Goal: Register for event/course

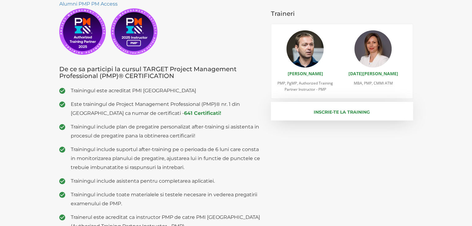
click at [360, 115] on button "Inscrie-te la training" at bounding box center [342, 111] width 142 height 19
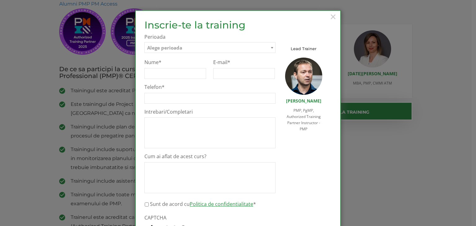
click at [224, 49] on span "Alege perioada" at bounding box center [210, 47] width 131 height 11
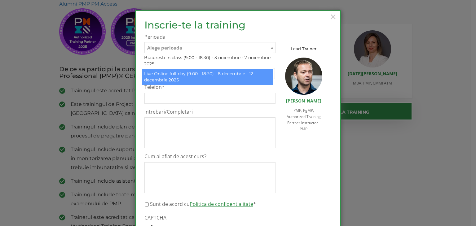
select select "Live Online full-day (9:00 - 18:30) - 8 decembrie - 12 decembrie 2025"
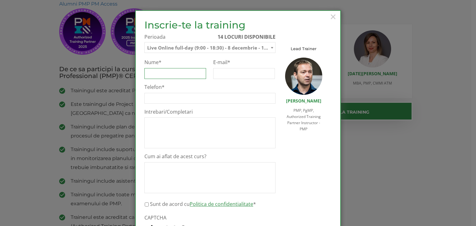
click at [166, 71] on input "Nume *" at bounding box center [175, 73] width 62 height 11
type input "[PERSON_NAME]"
click at [245, 69] on input "E-mail *" at bounding box center [244, 73] width 62 height 11
type input "[EMAIL_ADDRESS][DOMAIN_NAME]"
click at [177, 96] on input "Telefon *" at bounding box center [209, 98] width 131 height 11
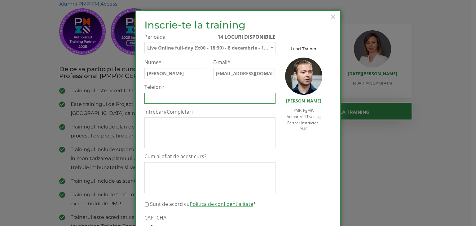
type input "0766736423"
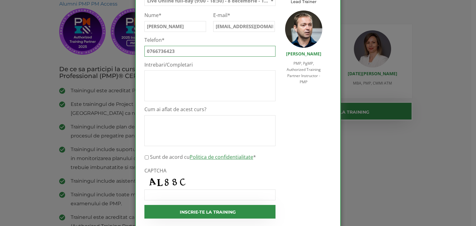
scroll to position [62, 0]
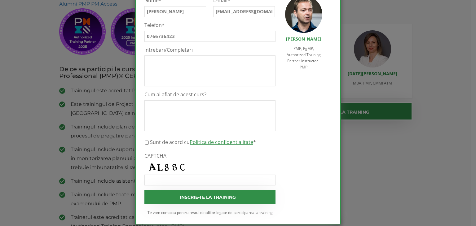
click at [145, 142] on input "Sunt [PERSON_NAME] cu Politica de confidentialitate *" at bounding box center [147, 142] width 4 height 11
checkbox input "true"
click at [172, 183] on input "CAPTCHA" at bounding box center [209, 180] width 131 height 11
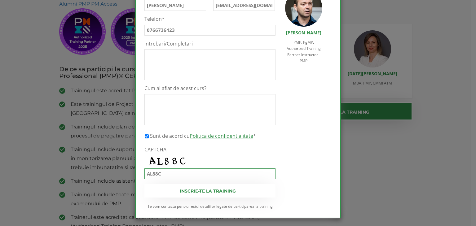
scroll to position [70, 0]
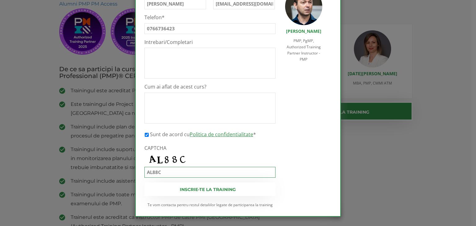
type input "AL88C"
click at [249, 185] on input "Inscrie-te la training" at bounding box center [209, 190] width 131 height 14
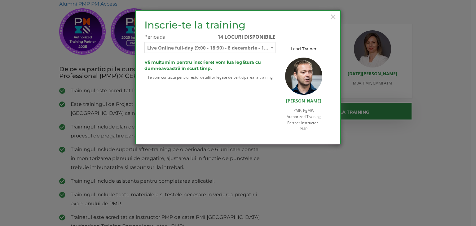
scroll to position [0, 0]
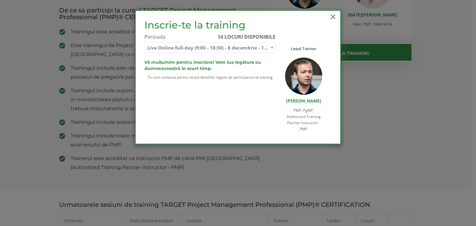
click at [334, 18] on span "×" at bounding box center [333, 16] width 8 height 17
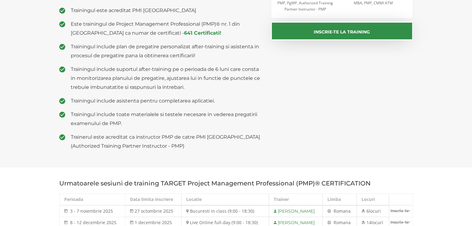
scroll to position [276, 0]
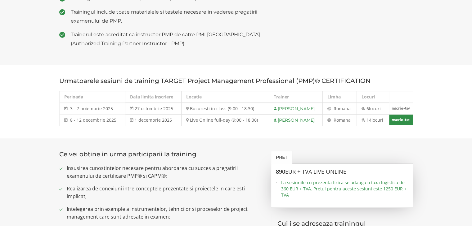
click at [405, 121] on link "Inscrie-te" at bounding box center [400, 120] width 23 height 10
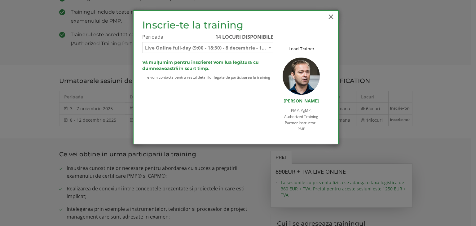
click at [333, 16] on span "×" at bounding box center [331, 16] width 8 height 17
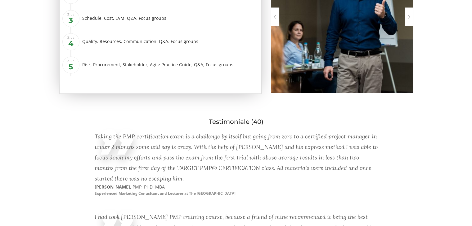
scroll to position [959, 0]
